Goal: Find specific page/section: Find specific page/section

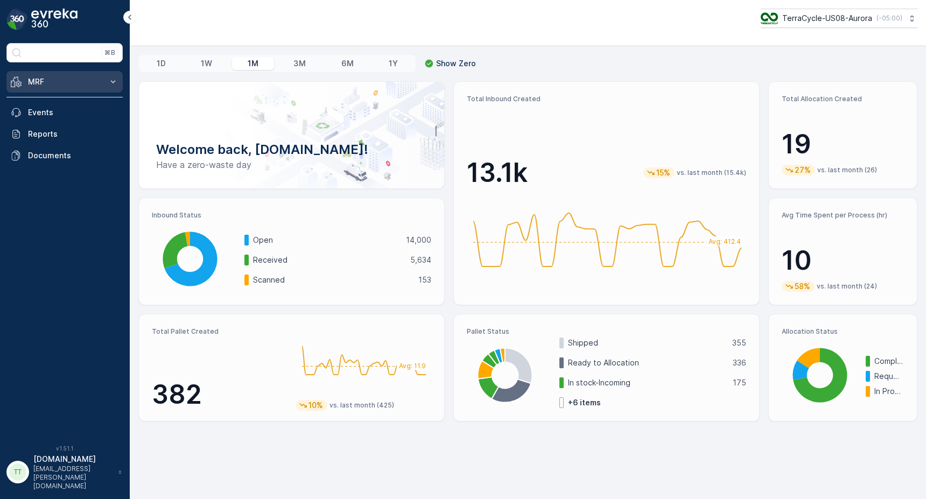
click at [106, 82] on button "MRF" at bounding box center [64, 82] width 116 height 22
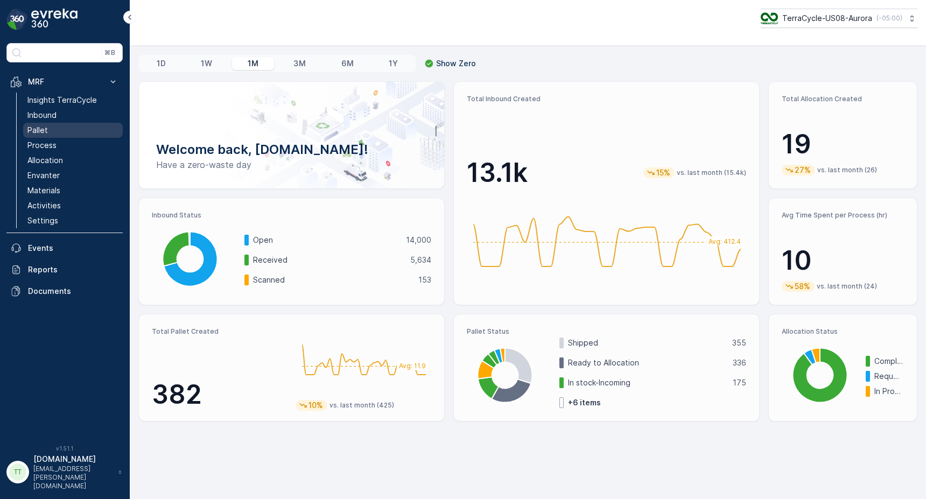
click at [60, 130] on link "Pallet" at bounding box center [73, 130] width 100 height 15
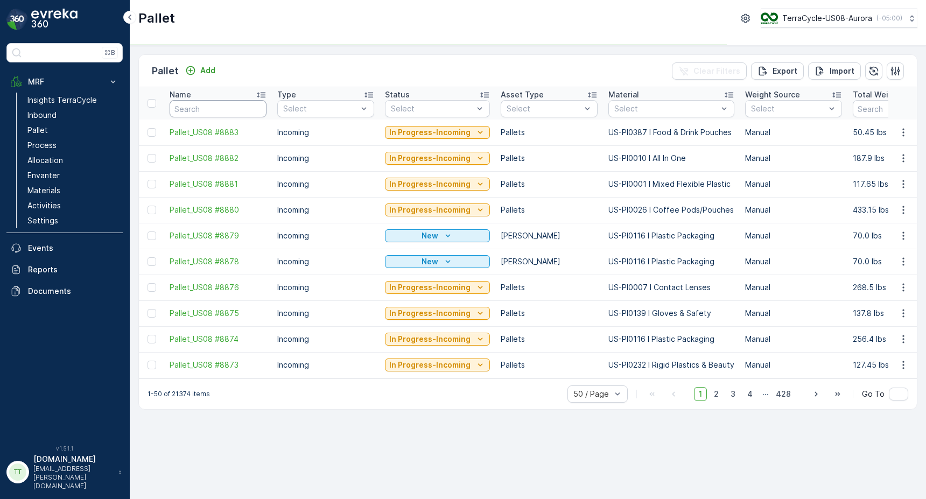
click at [198, 106] on input "text" at bounding box center [218, 108] width 97 height 17
paste input "FD, Mixed Paper, #8"
type input "FD, Mixed Paper, #8"
click at [433, 460] on div "Pallet Add Clear Filters Export Import Name FD, Mixed Paper, #8 Type Select Sta…" at bounding box center [528, 272] width 796 height 453
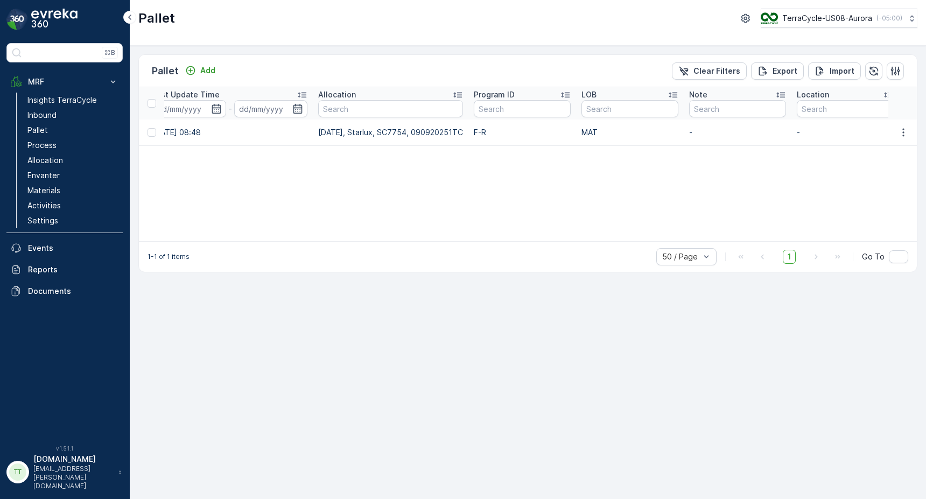
scroll to position [0, 1280]
click at [466, 133] on p "F-R" at bounding box center [510, 132] width 97 height 11
drag, startPoint x: 475, startPoint y: 134, endPoint x: 460, endPoint y: 134, distance: 15.6
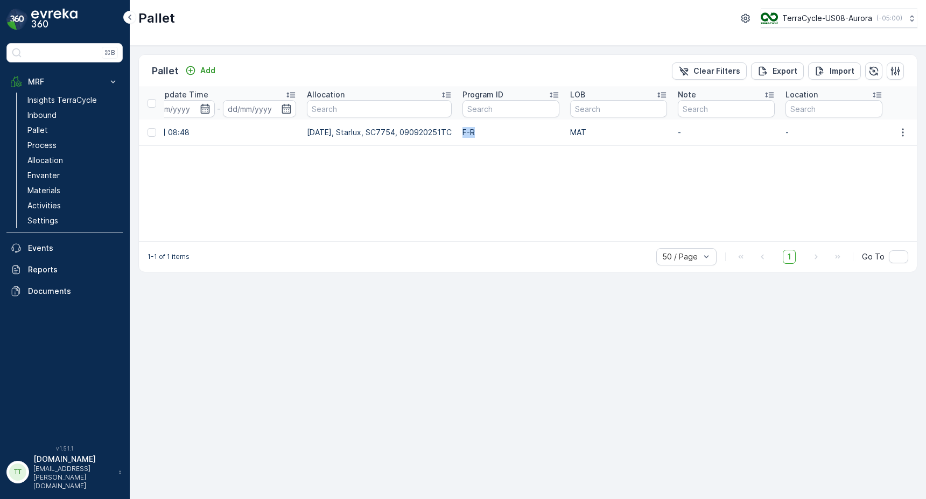
click at [460, 134] on td "F-R" at bounding box center [511, 133] width 108 height 26
copy p "F-R"
click at [461, 135] on td "F-R" at bounding box center [511, 133] width 108 height 26
drag, startPoint x: 462, startPoint y: 132, endPoint x: 475, endPoint y: 134, distance: 12.6
click at [475, 134] on p "F-R" at bounding box center [510, 132] width 97 height 11
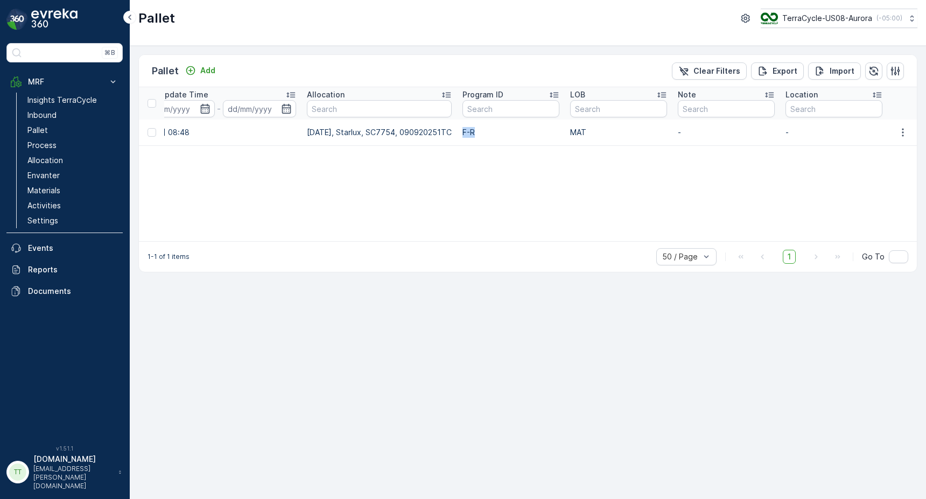
copy p "F-R"
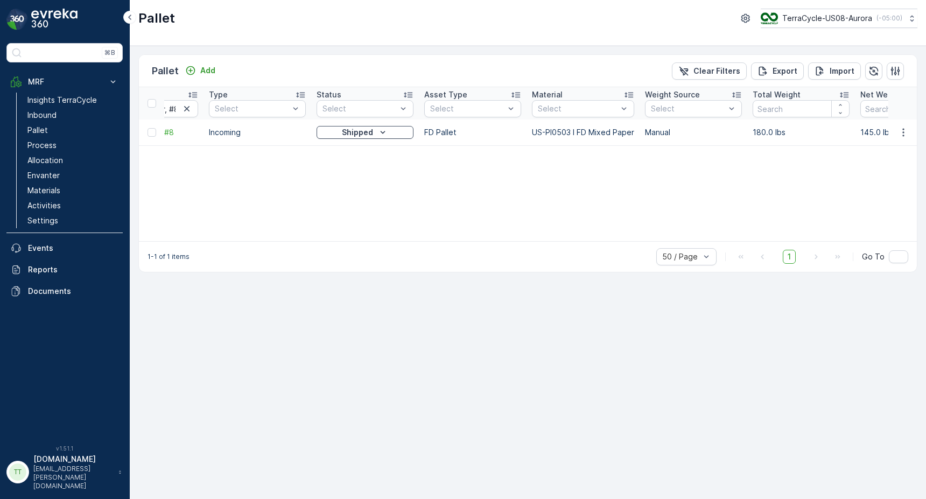
scroll to position [0, 0]
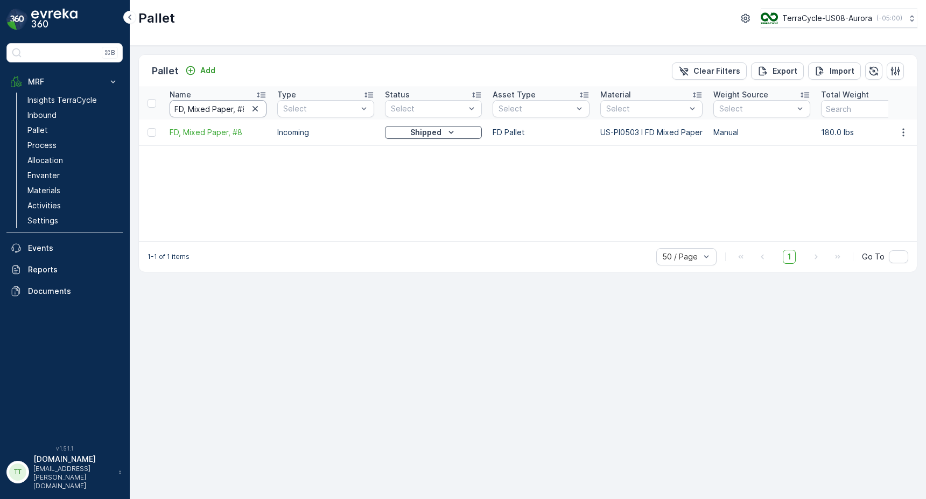
click at [216, 109] on input "FD, Mixed Paper, #8" at bounding box center [218, 108] width 97 height 17
paste input "1"
type input "FD, Mixed Paper, #1"
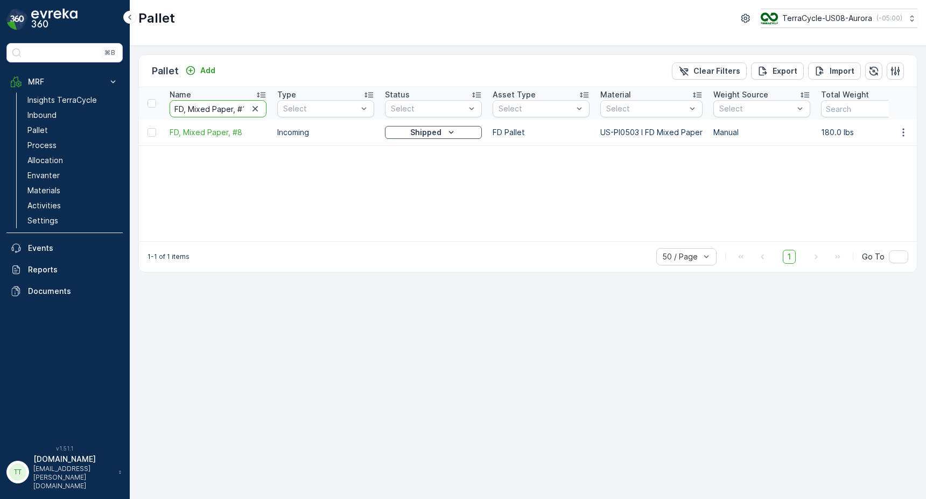
scroll to position [0, 1]
click at [304, 191] on div "Name FD, Mixed Paper, #1 Type Select Status Select Asset Type Select Material S…" at bounding box center [528, 164] width 778 height 154
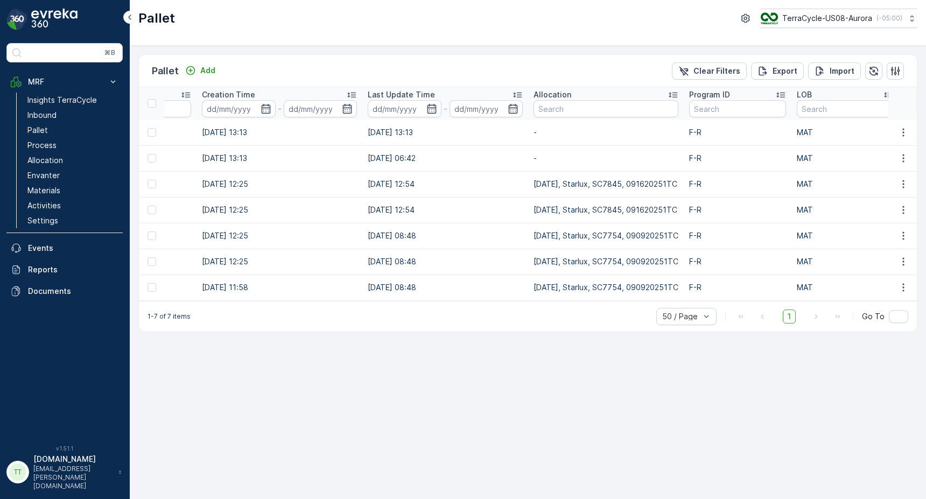
scroll to position [0, 1083]
